Goal: Information Seeking & Learning: Understand process/instructions

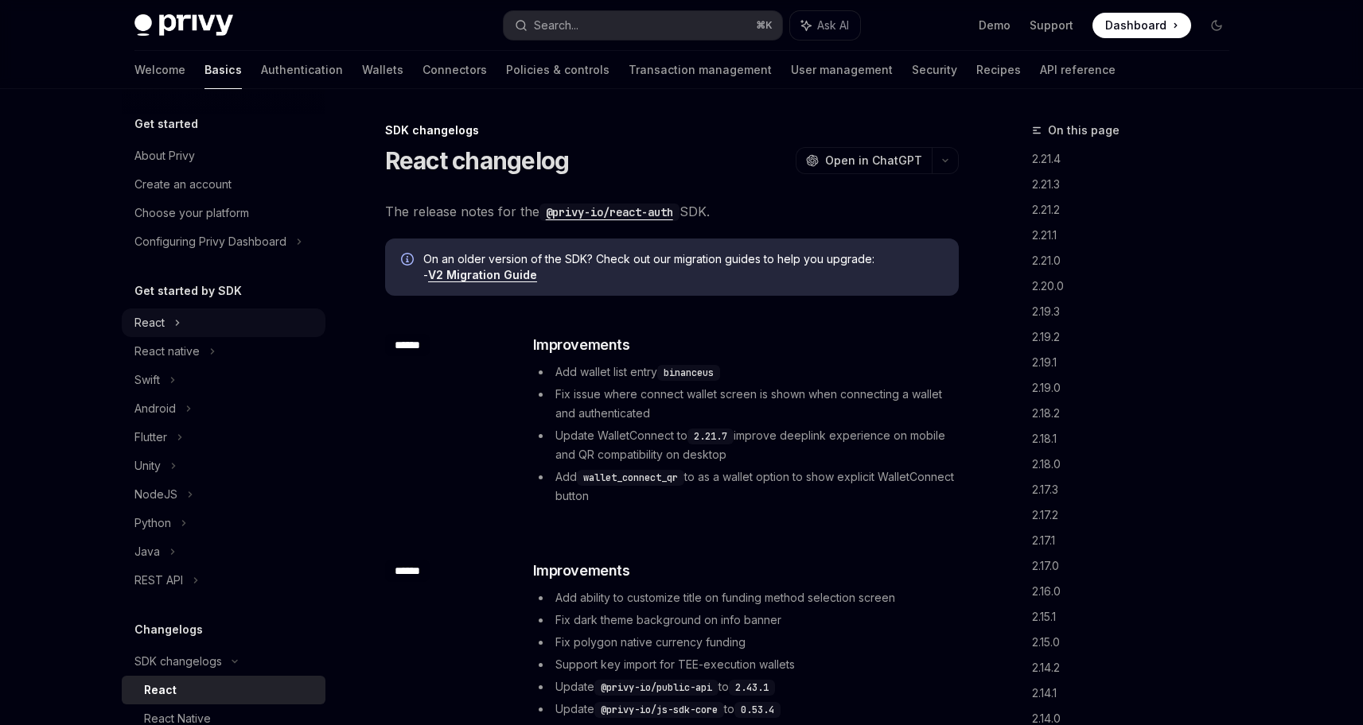
click at [157, 323] on div "React" at bounding box center [149, 322] width 30 height 19
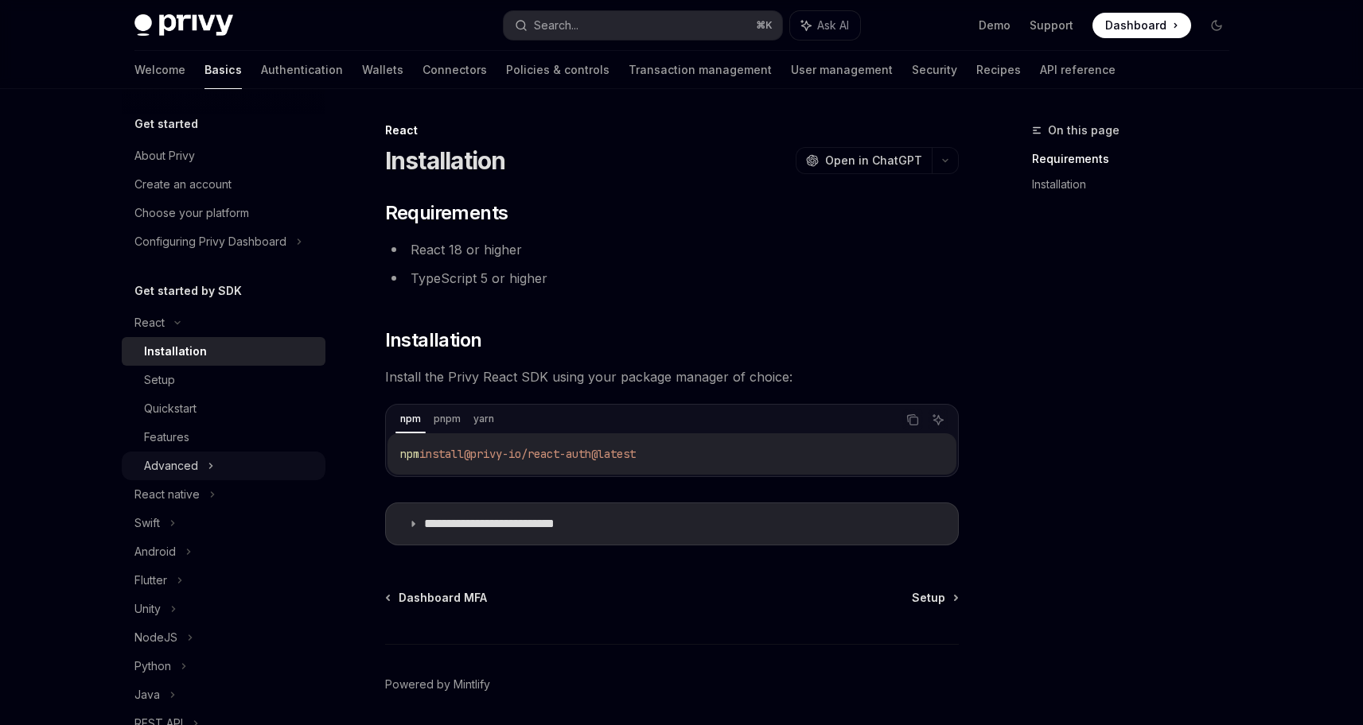
click at [200, 475] on div "Advanced" at bounding box center [224, 466] width 204 height 29
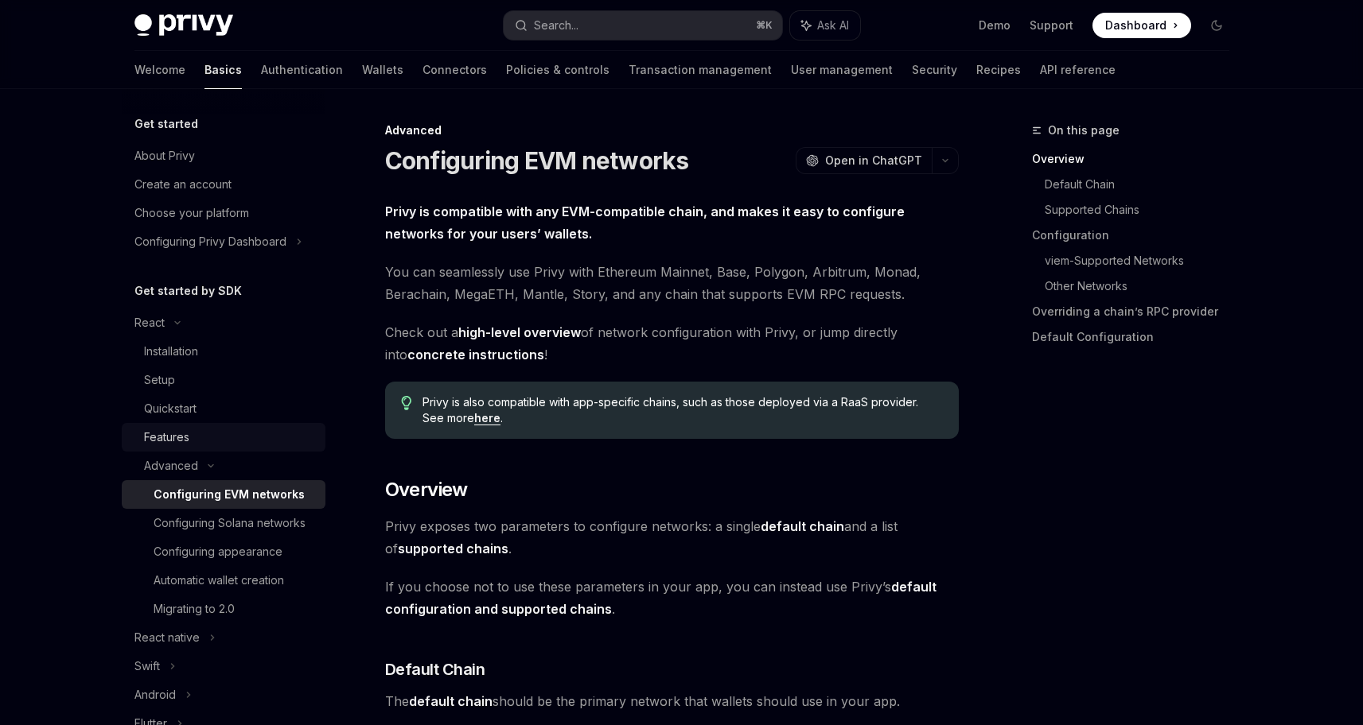
click at [182, 448] on link "Features" at bounding box center [224, 437] width 204 height 29
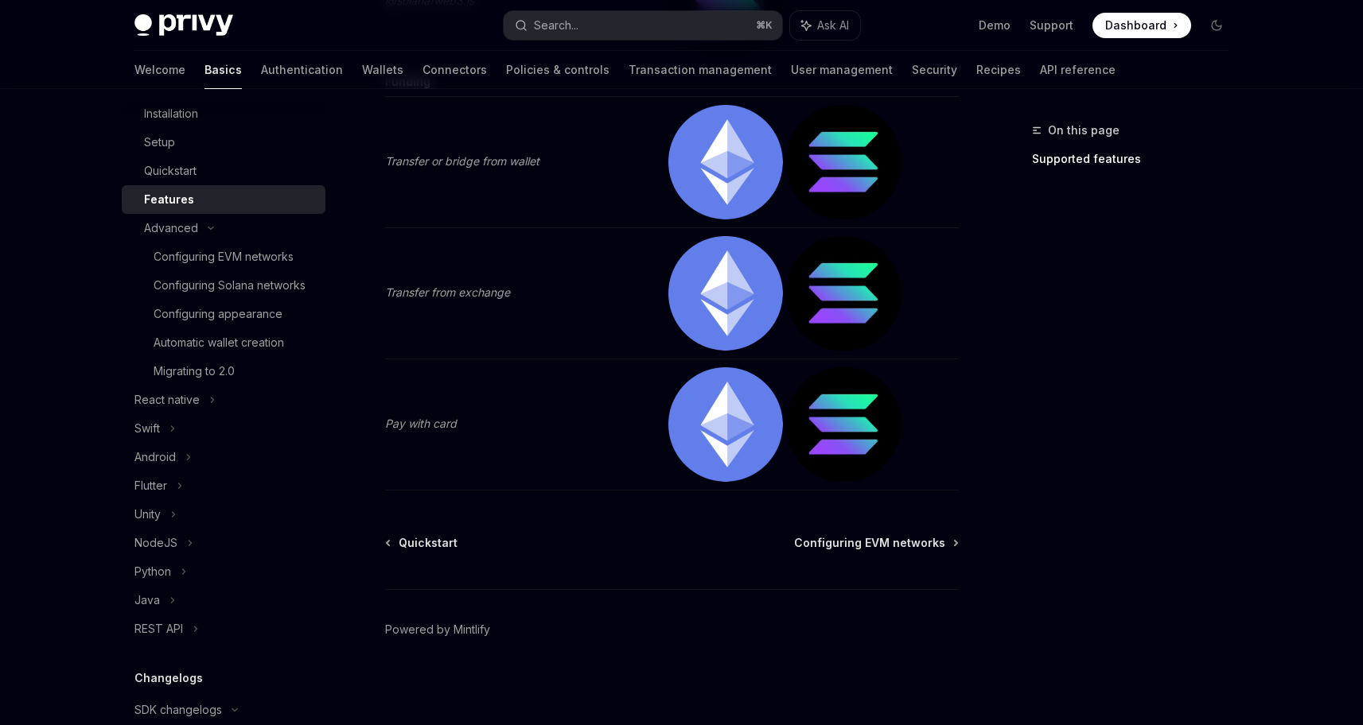
scroll to position [3369, 0]
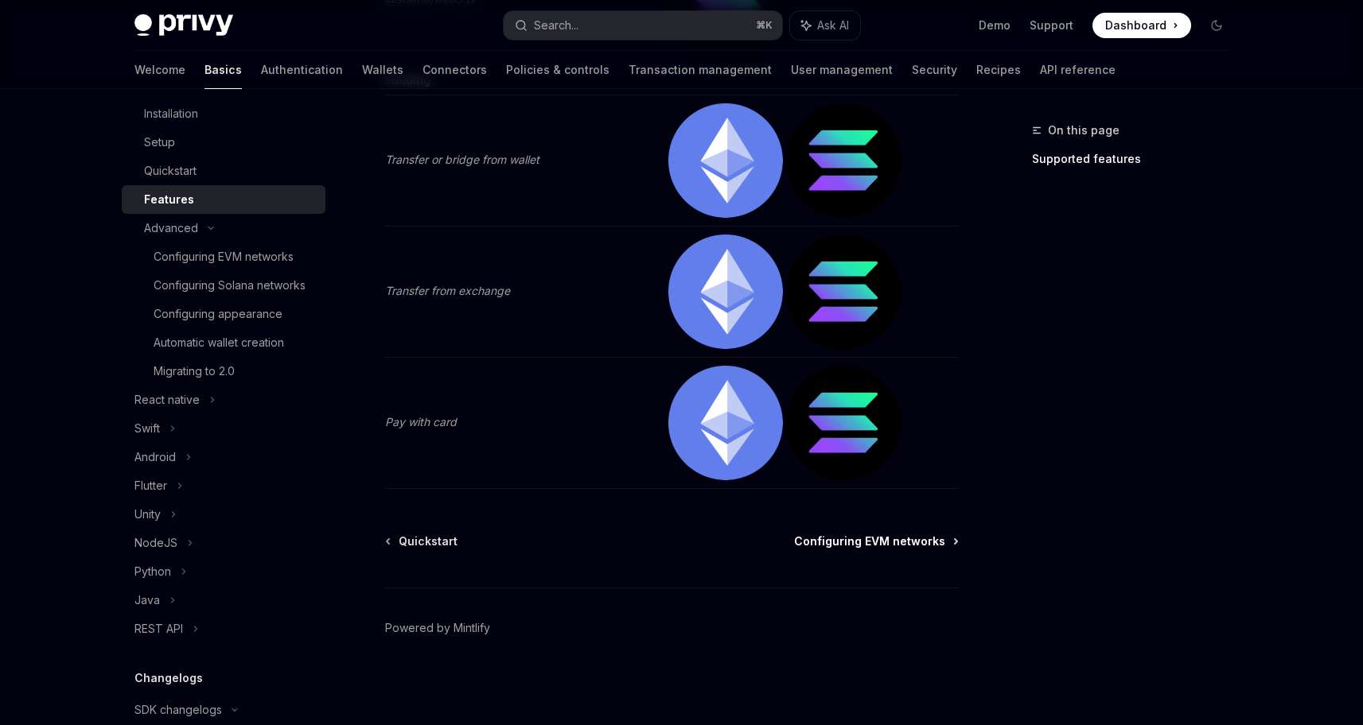
click at [857, 543] on span "Configuring EVM networks" at bounding box center [869, 542] width 151 height 16
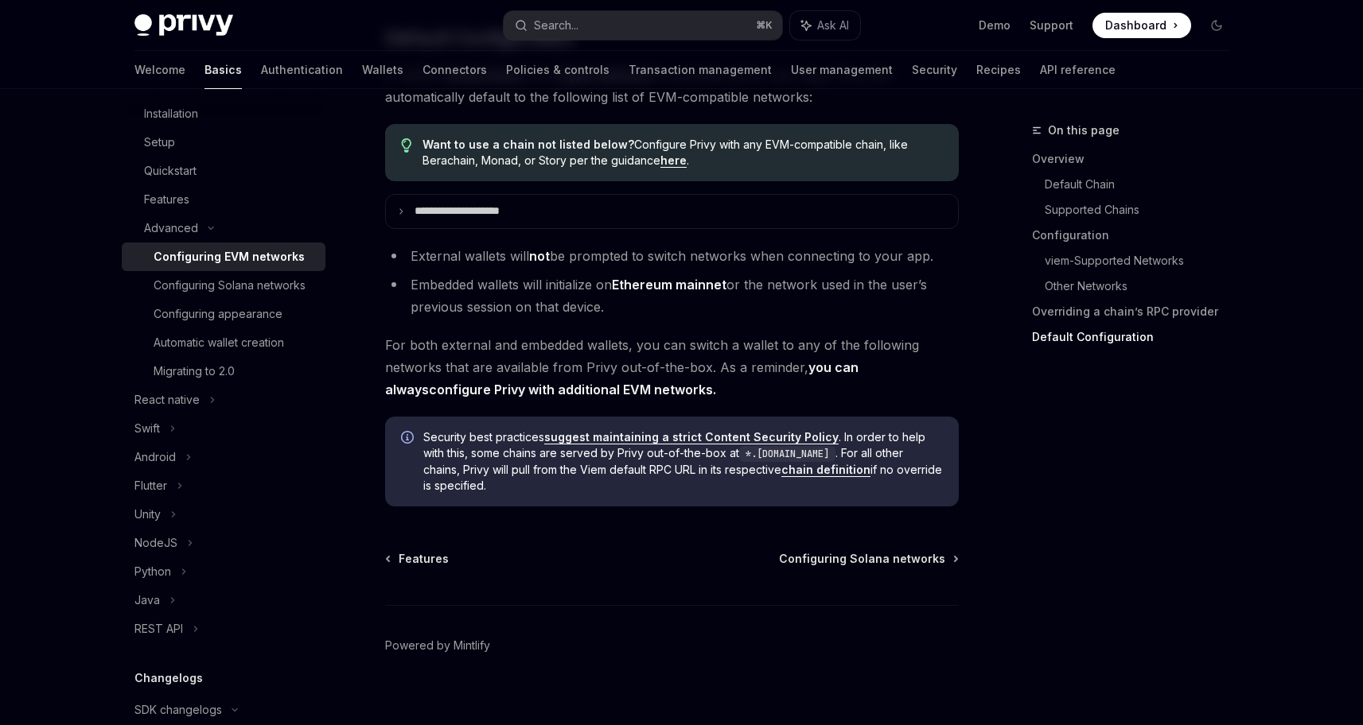
scroll to position [4064, 0]
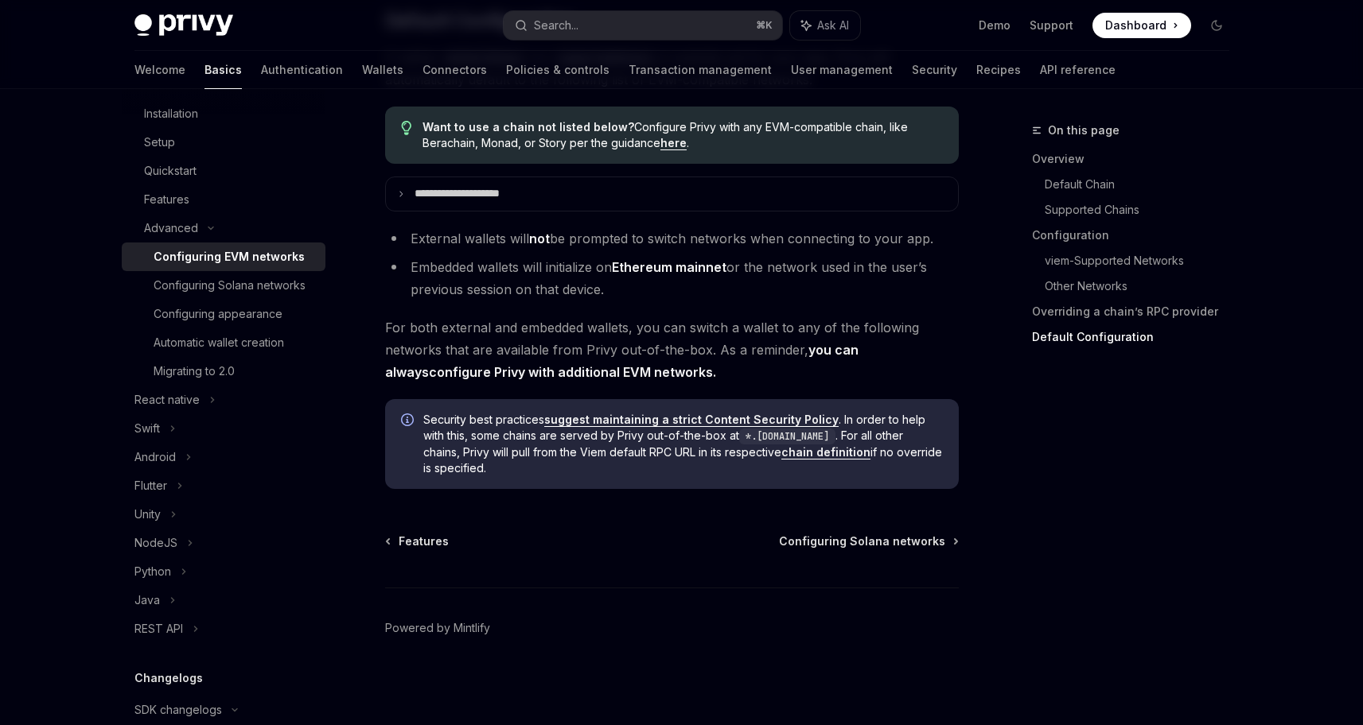
click at [197, 30] on img at bounding box center [183, 25] width 99 height 22
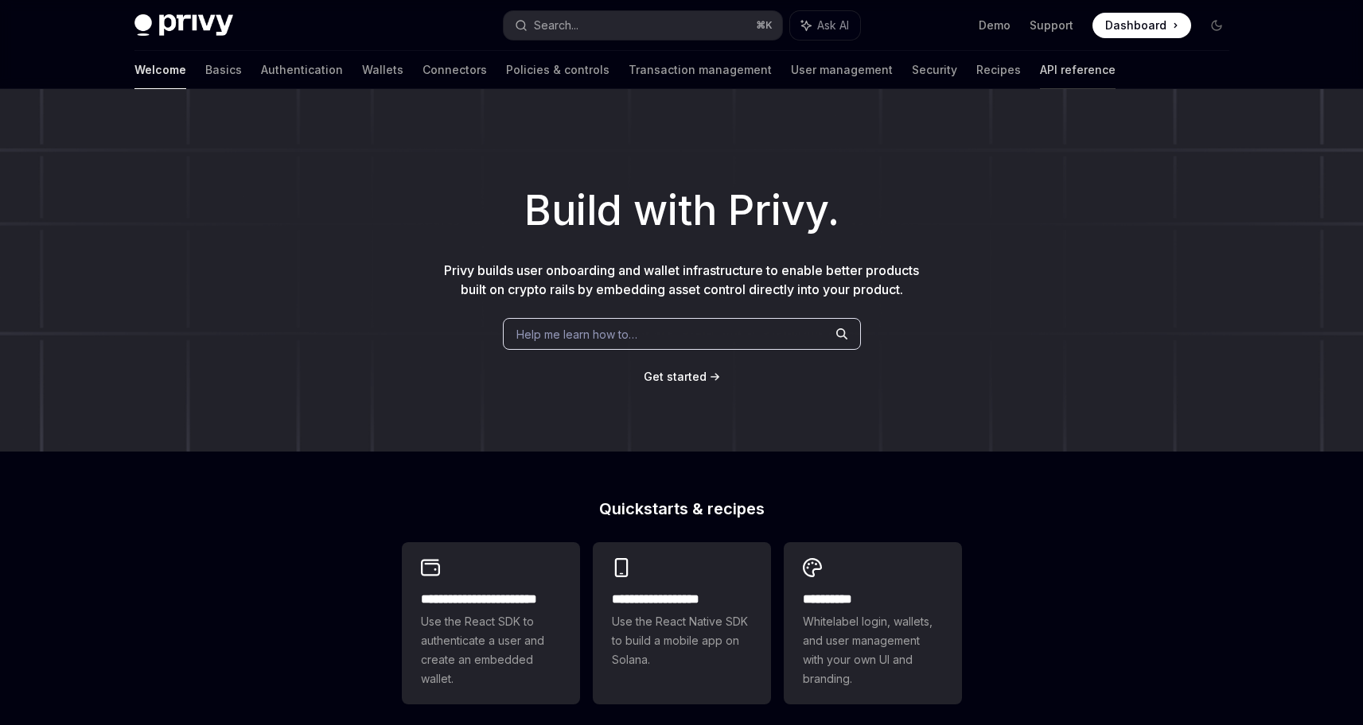
click at [1040, 68] on link "API reference" at bounding box center [1078, 70] width 76 height 38
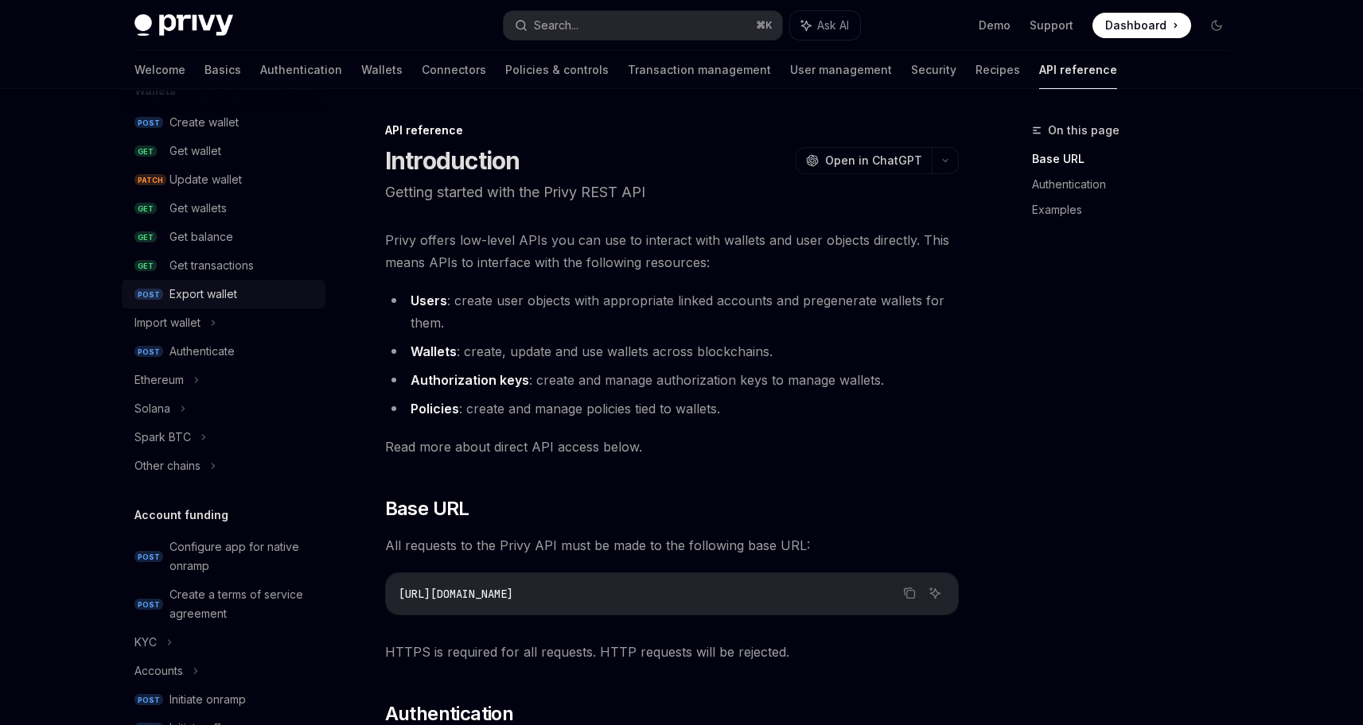
scroll to position [336, 0]
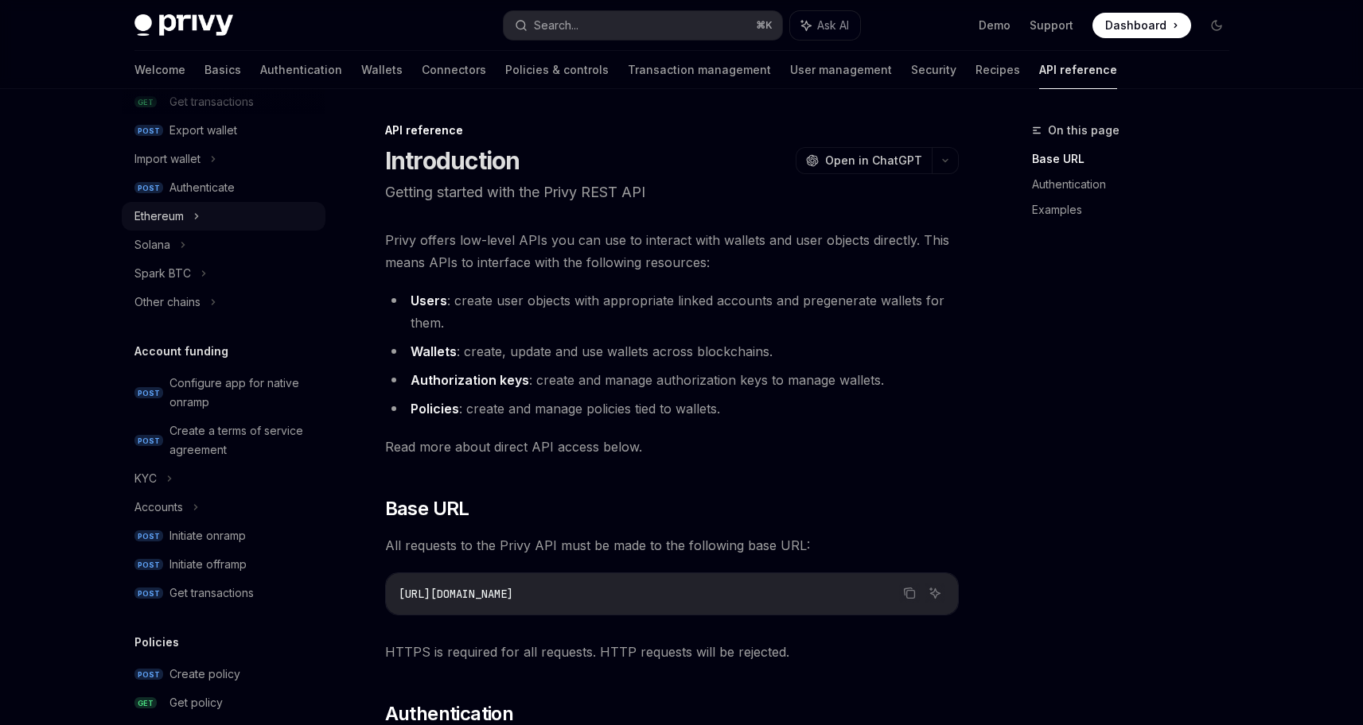
click at [166, 210] on div "Ethereum" at bounding box center [158, 216] width 49 height 19
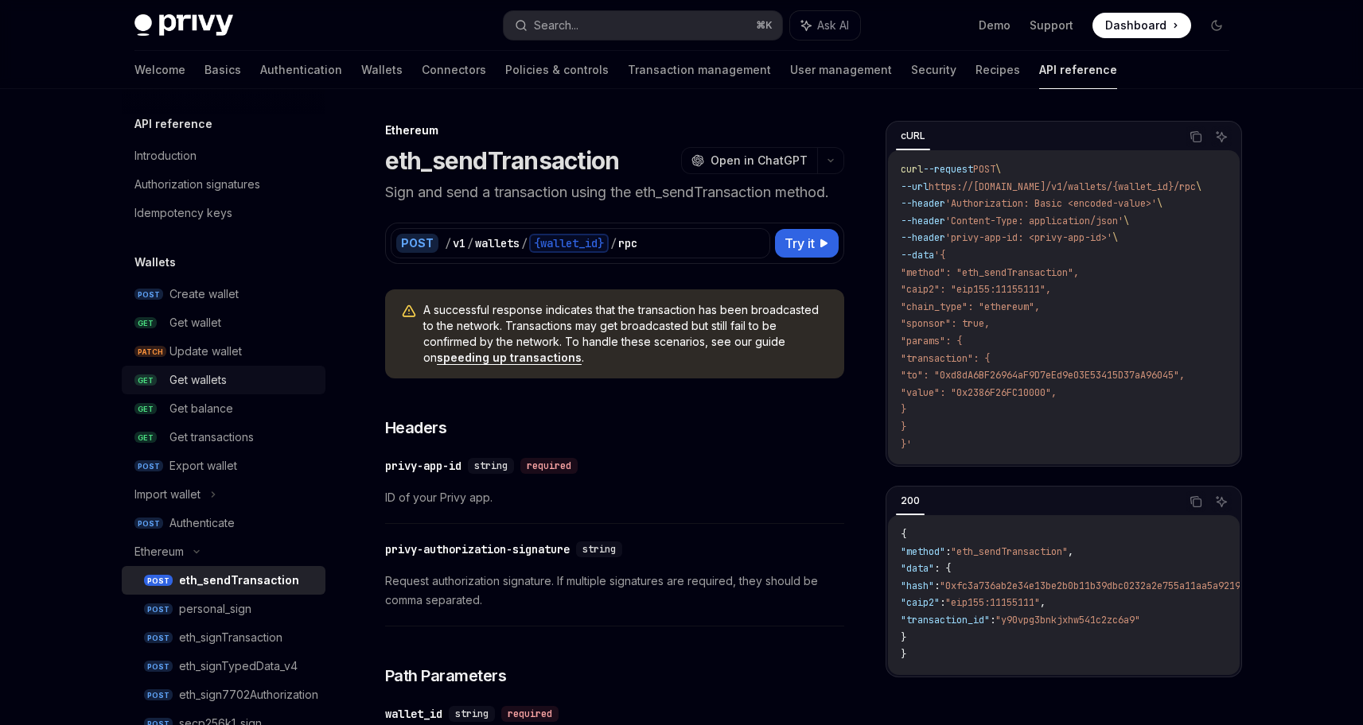
click at [216, 375] on div "Get wallets" at bounding box center [197, 380] width 57 height 19
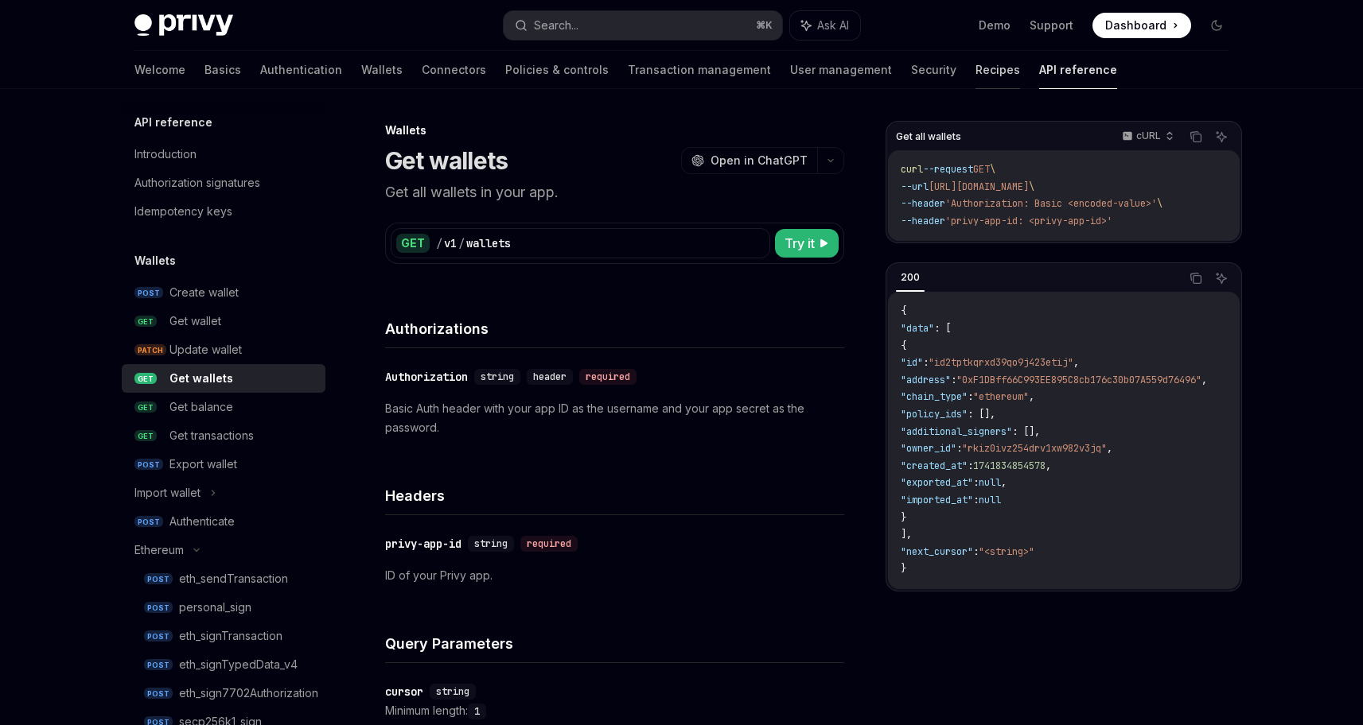
scroll to position [3, 0]
click at [975, 62] on link "Recipes" at bounding box center [997, 70] width 45 height 38
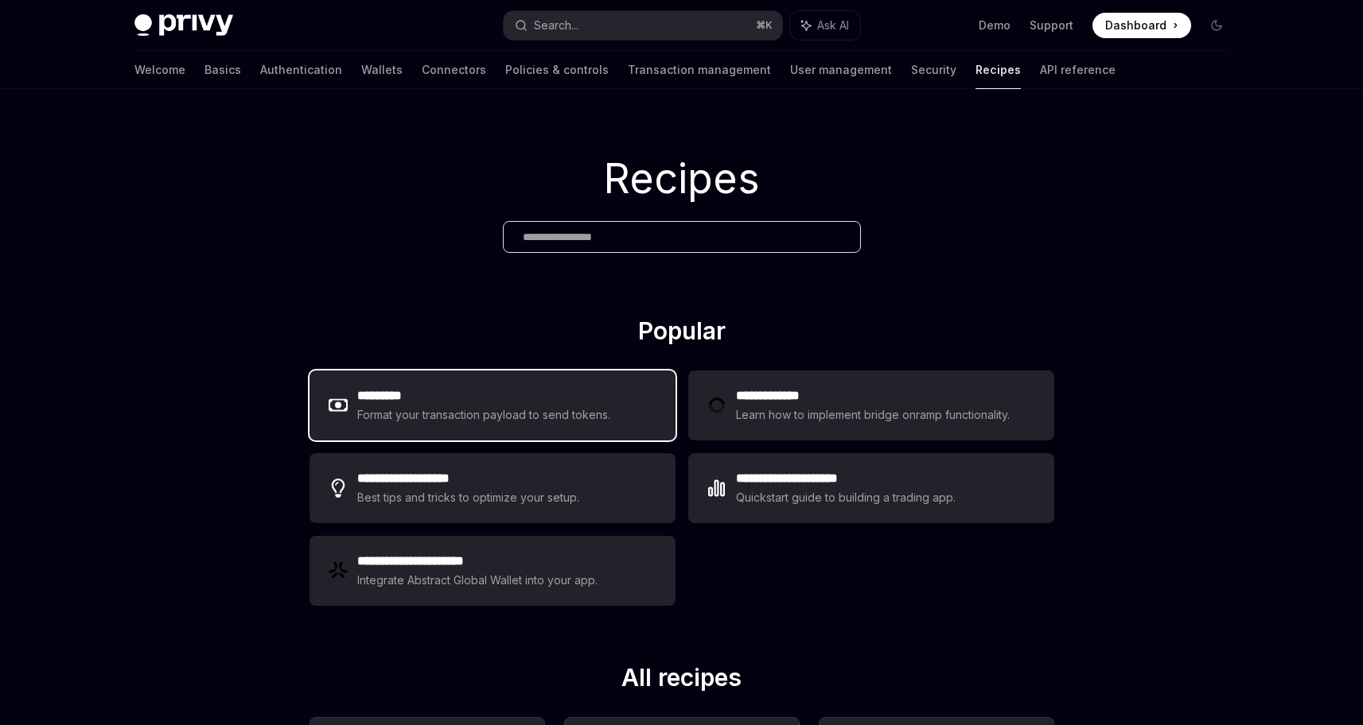
click at [531, 392] on h2 "*********" at bounding box center [484, 396] width 254 height 19
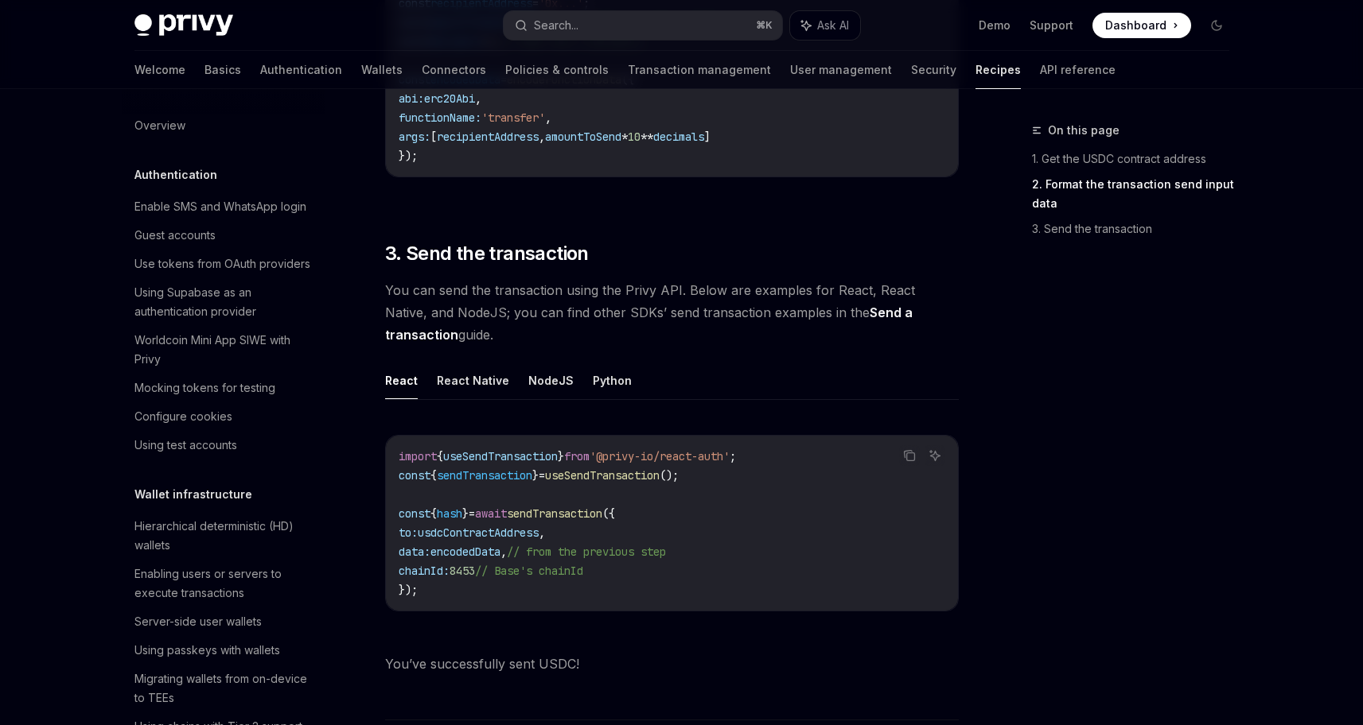
scroll to position [1168, 0]
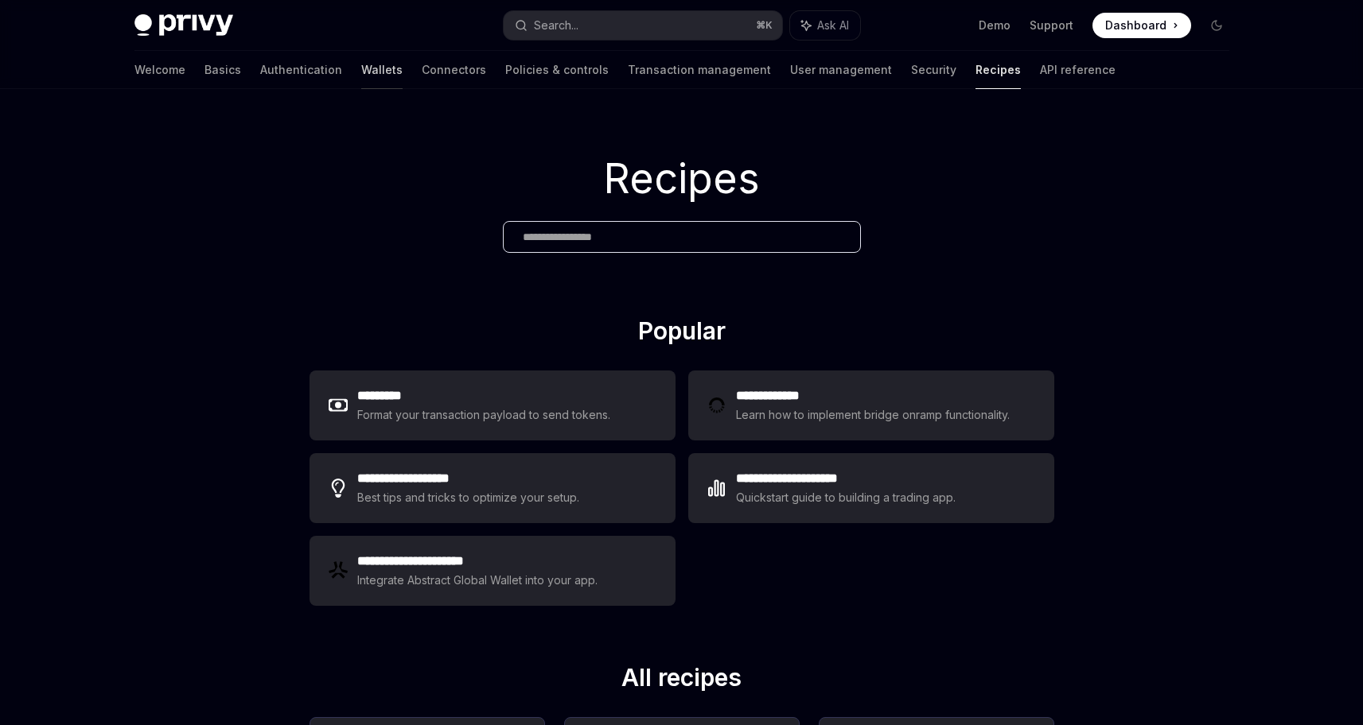
click at [361, 70] on link "Wallets" at bounding box center [381, 70] width 41 height 38
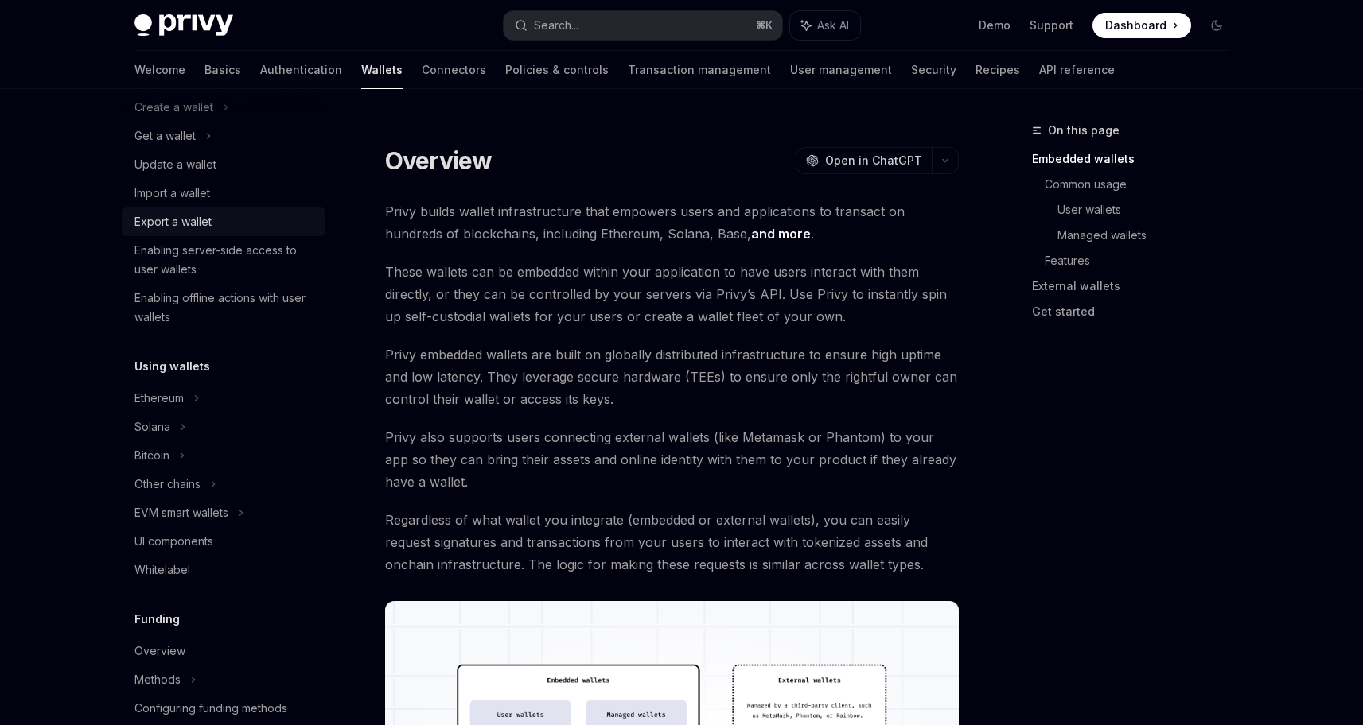
scroll to position [142, 0]
click at [154, 114] on div "Ethereum" at bounding box center [173, 104] width 79 height 19
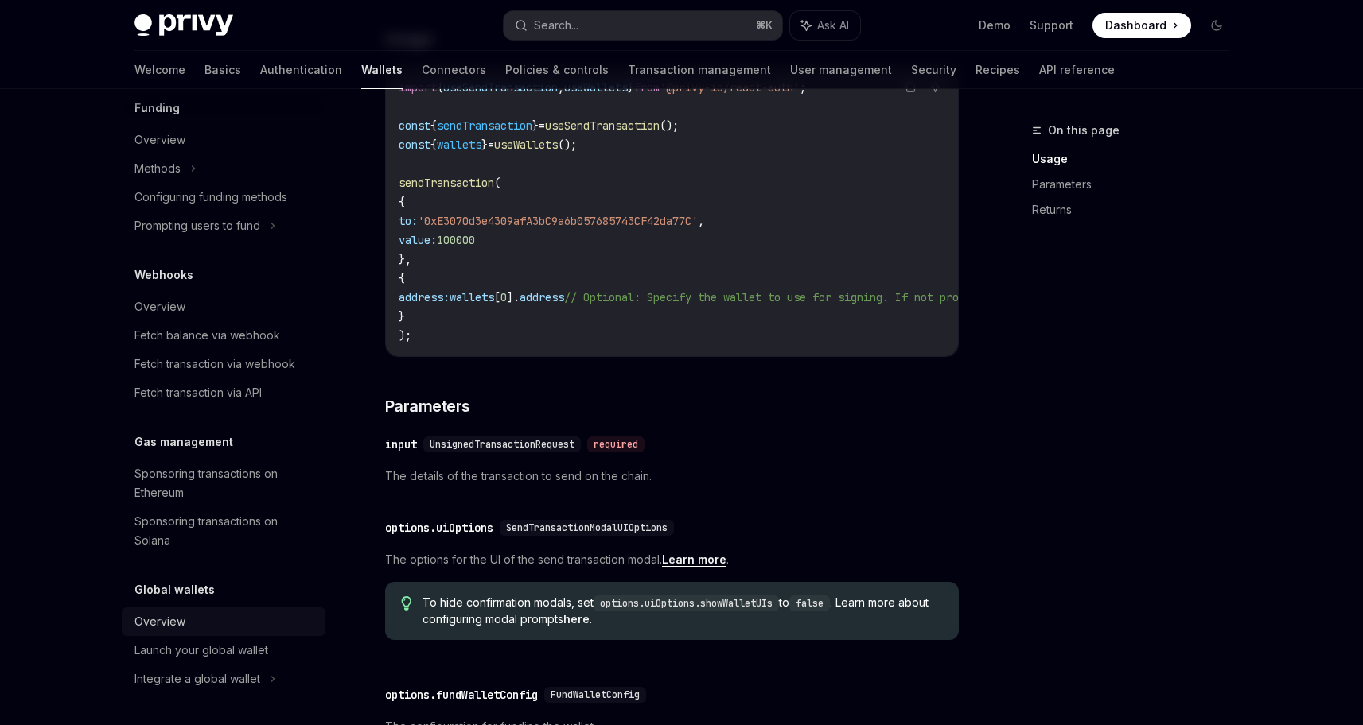
scroll to position [393, 0]
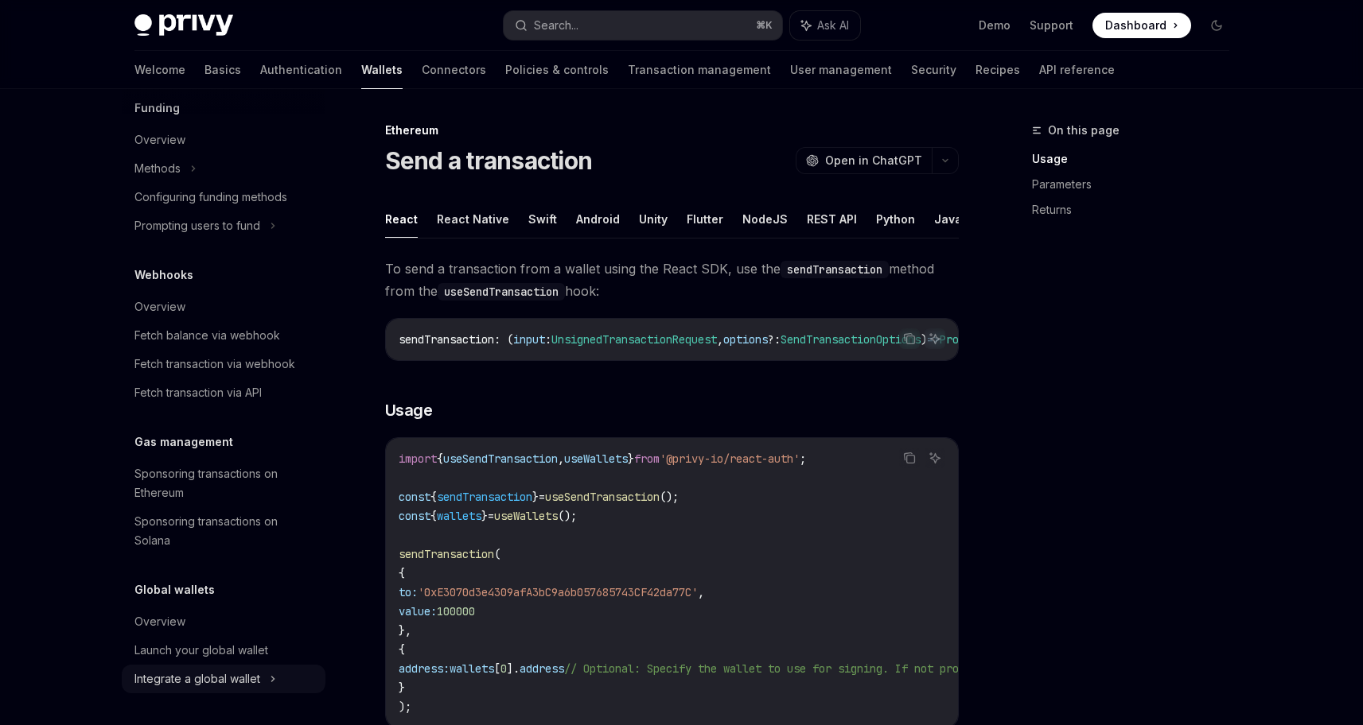
type textarea "*"
